Goal: Task Accomplishment & Management: Manage account settings

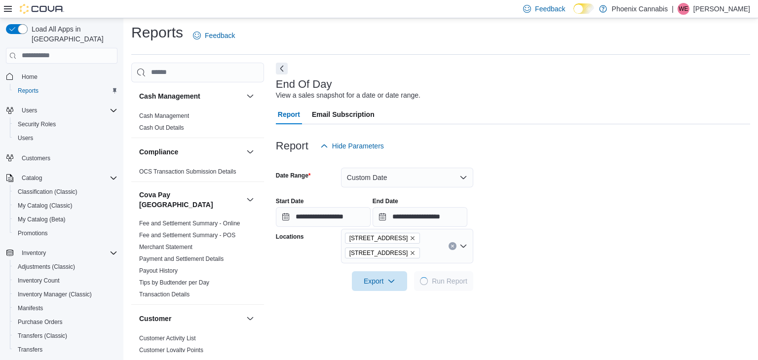
scroll to position [795, 0]
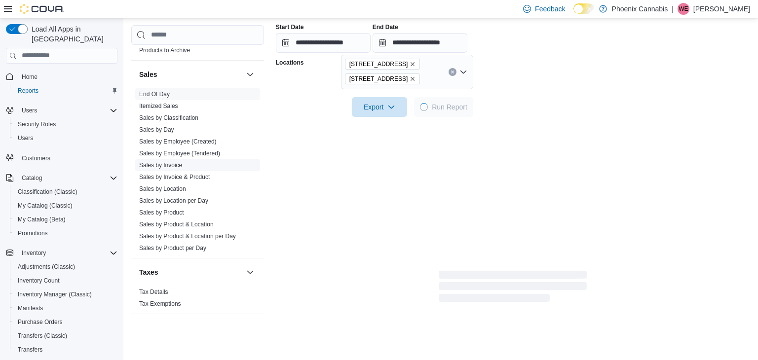
click at [163, 161] on link "Sales by Invoice" at bounding box center [160, 164] width 43 height 7
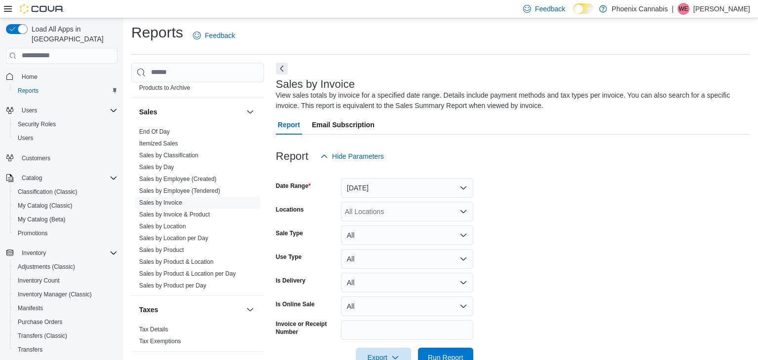
scroll to position [30, 0]
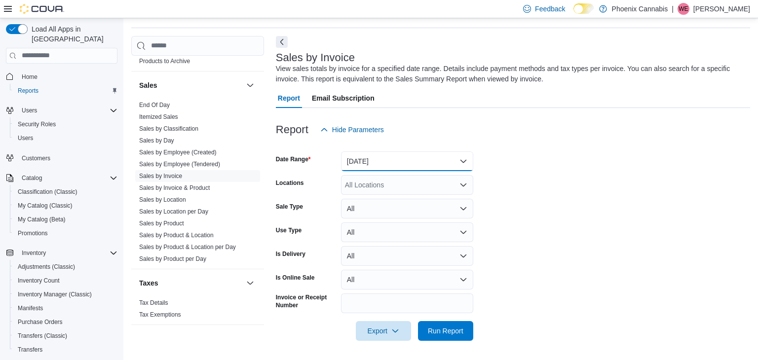
click at [379, 162] on button "[DATE]" at bounding box center [407, 162] width 132 height 20
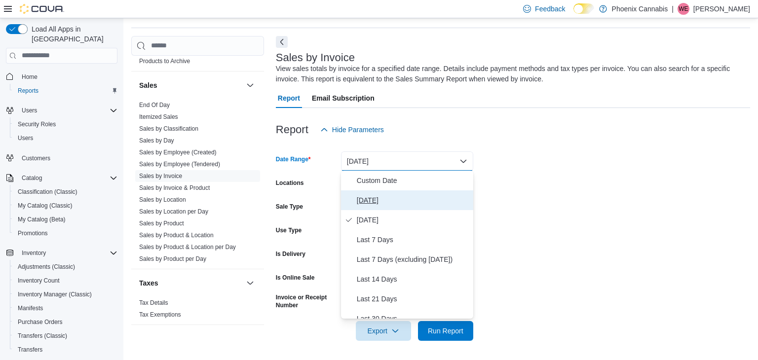
click at [375, 199] on span "[DATE]" at bounding box center [413, 201] width 113 height 12
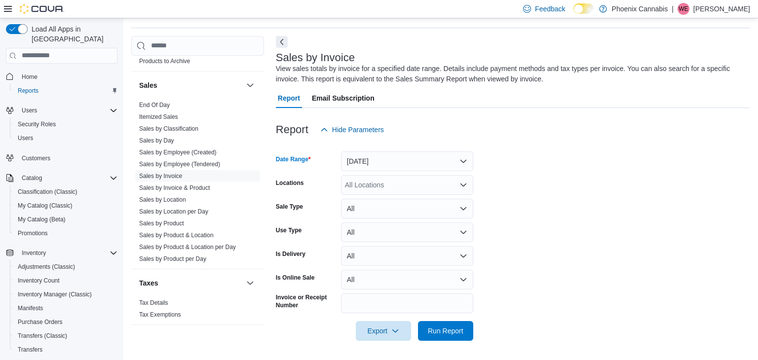
click at [383, 189] on div "All Locations" at bounding box center [407, 185] width 132 height 20
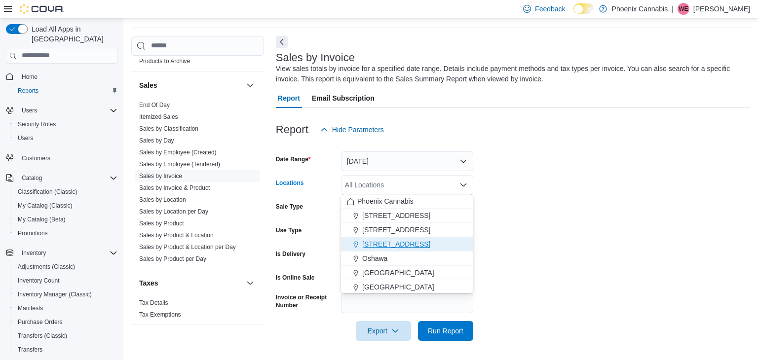
click at [373, 247] on span "[STREET_ADDRESS]" at bounding box center [396, 244] width 68 height 10
click at [577, 226] on form "Date Range [DATE] Locations [STREET_ADDRESS] Selected. [STREET_ADDRESS] Press B…" at bounding box center [513, 240] width 474 height 201
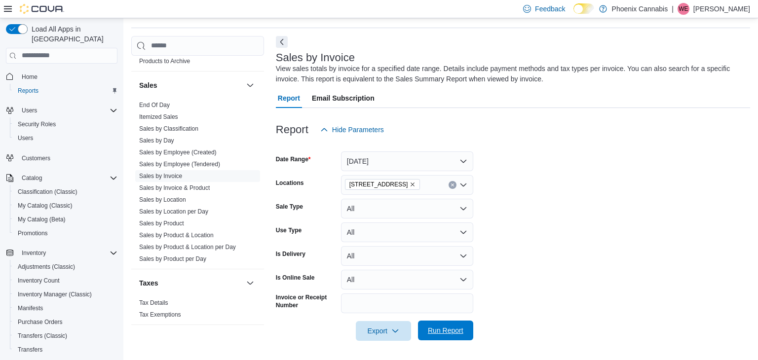
click at [434, 329] on span "Run Report" at bounding box center [446, 331] width 36 height 10
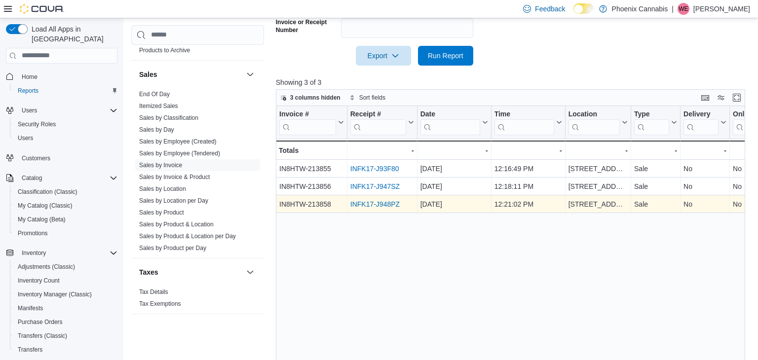
click at [366, 206] on link "INFK17-J948PZ" at bounding box center [375, 204] width 49 height 8
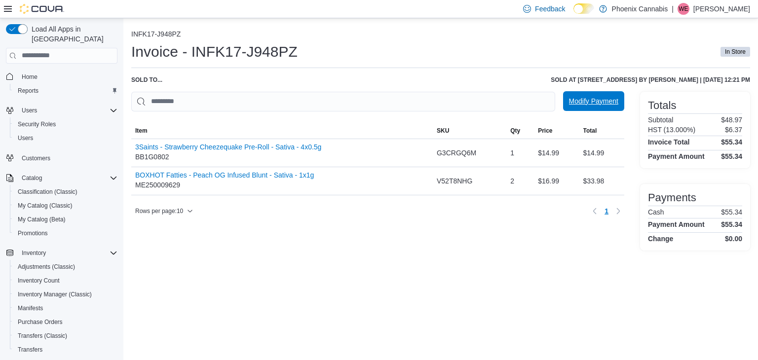
click at [609, 103] on span "Modify Payment" at bounding box center [593, 101] width 49 height 10
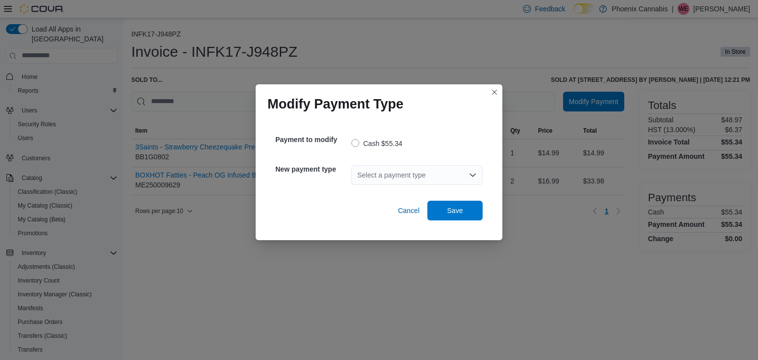
click at [437, 179] on div "Select a payment type" at bounding box center [417, 175] width 131 height 20
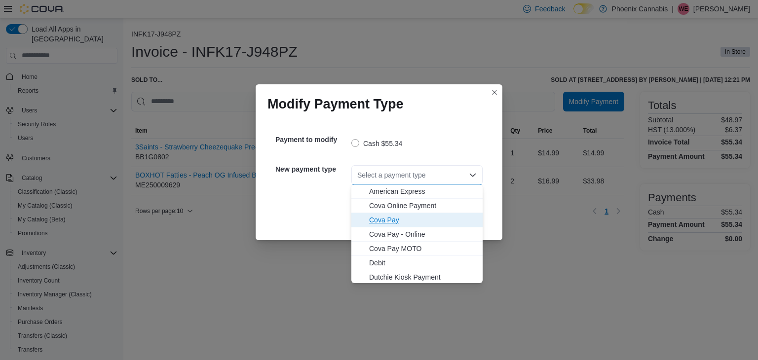
click at [399, 217] on span "Cova Pay" at bounding box center [423, 220] width 108 height 10
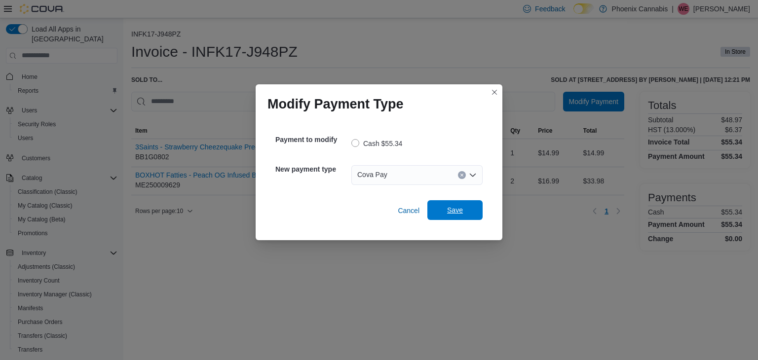
click at [465, 213] on span "Save" at bounding box center [454, 210] width 43 height 20
